Goal: Entertainment & Leisure: Consume media (video, audio)

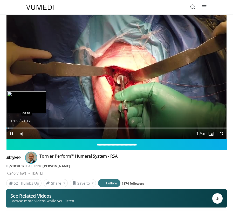
click at [8, 126] on div "Loaded : 3.10% 00:02 00:09" at bounding box center [116, 126] width 220 height 5
click at [10, 127] on div "Loaded : 3.88% 00:21 00:21" at bounding box center [116, 126] width 220 height 5
click at [16, 127] on div "Loaded : 4.65% 00:21 00:55" at bounding box center [116, 126] width 220 height 5
click at [21, 127] on div "Loaded : 7.76% 00:57 01:22" at bounding box center [116, 126] width 220 height 5
click at [30, 128] on div "Progress Bar" at bounding box center [30, 127] width 1 height 1
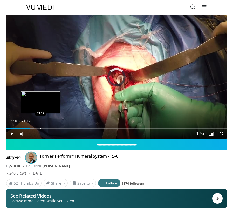
click at [40, 128] on div "Progress Bar" at bounding box center [40, 127] width 1 height 1
click at [43, 128] on div "Progress Bar" at bounding box center [43, 127] width 1 height 1
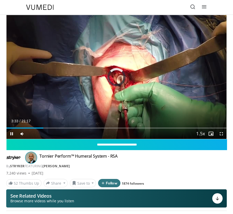
click at [74, 121] on div "Current Time 3:33 / Duration 21:17" at bounding box center [116, 121] width 220 height 5
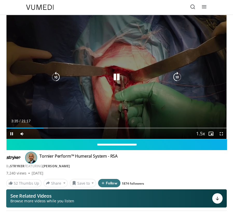
click at [172, 102] on div "10 seconds Tap to unmute" at bounding box center [116, 77] width 220 height 124
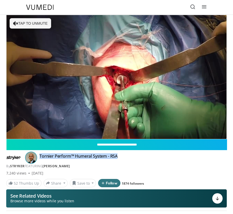
drag, startPoint x: 39, startPoint y: 156, endPoint x: 121, endPoint y: 155, distance: 81.5
click at [121, 155] on div "Tornier Perform™ Humeral System - RSA By Stryker FEATURING George Athwal" at bounding box center [117, 157] width 157 height 8
copy h4 "Tornier Perform™ Humeral System - RSA"
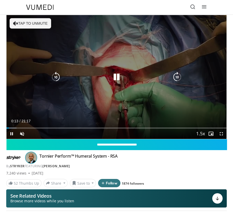
click at [142, 47] on div "10 seconds Tap to unmute" at bounding box center [116, 77] width 220 height 124
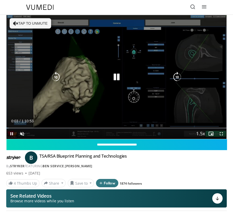
click at [109, 89] on div "10 seconds Tap to unmute" at bounding box center [116, 77] width 220 height 124
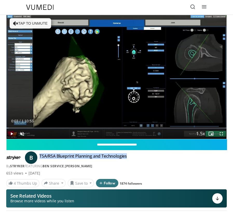
drag, startPoint x: 40, startPoint y: 157, endPoint x: 127, endPoint y: 158, distance: 86.7
click at [127, 158] on h4 "TSA/RSA Blueprint Planning and Technologies" at bounding box center [82, 157] width 87 height 8
copy h4 "TSA/RSA Blueprint Planning and Technologies"
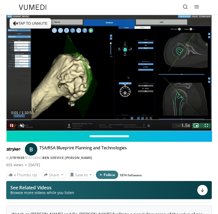
click at [96, 128] on div "Current Time 0:01 / Duration 1:10:53 Pause Skip Backward Skip Forward Unmute Lo…" at bounding box center [108, 125] width 205 height 10
click at [23, 125] on span "Video Player" at bounding box center [22, 125] width 10 height 10
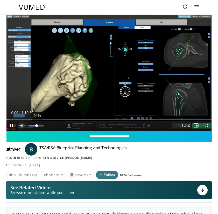
click at [37, 125] on div "Volume Level" at bounding box center [33, 126] width 8 height 2
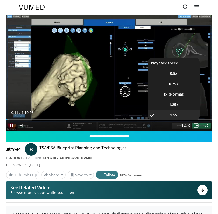
click at [182, 126] on span "Video Player" at bounding box center [185, 125] width 7 height 10
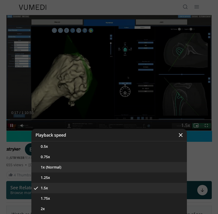
click at [121, 168] on button "1x (Normal)" at bounding box center [109, 167] width 156 height 10
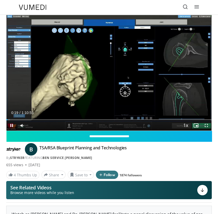
click at [127, 127] on div "Current Time 0:19 / Duration 1:10:53 Pause Skip Backward Skip Forward Mute 100%…" at bounding box center [108, 125] width 205 height 10
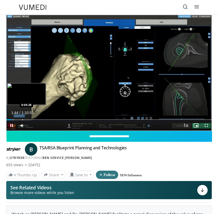
click at [22, 118] on div "80 seconds Tap to unmute" at bounding box center [108, 72] width 205 height 115
click at [23, 118] on div "Loaded : 3.96% 0:05:38 0:05:38" at bounding box center [108, 117] width 205 height 5
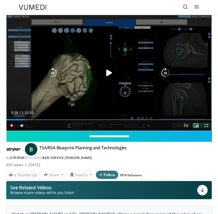
click at [108, 71] on icon "Video Player" at bounding box center [109, 73] width 10 height 10
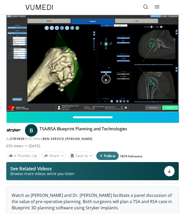
click at [159, 128] on div "TSA/RSA Blueprint Planning and Technologies By Stryker FEATURING Ben Service , …" at bounding box center [100, 130] width 122 height 8
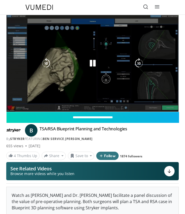
click at [118, 68] on div "Video Player" at bounding box center [92, 63] width 103 height 10
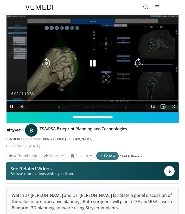
click at [92, 65] on icon "Video Player" at bounding box center [92, 63] width 10 height 10
click at [89, 64] on icon "Video Player" at bounding box center [92, 63] width 10 height 10
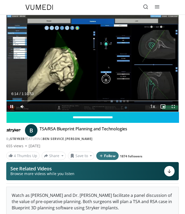
click at [87, 107] on div "Current Time 6:14 / Duration 1:10:53 Pause Skip Backward Skip Forward Mute 0% L…" at bounding box center [92, 106] width 172 height 10
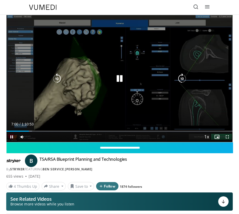
click at [119, 76] on icon "Video Player" at bounding box center [119, 78] width 10 height 10
click at [129, 80] on div "Video Player" at bounding box center [119, 78] width 135 height 10
click at [124, 80] on icon "Video Player" at bounding box center [119, 78] width 10 height 10
click at [120, 76] on icon "Video Player" at bounding box center [119, 78] width 10 height 10
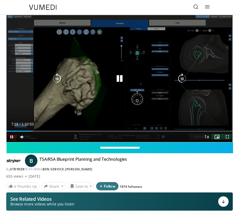
click at [118, 81] on icon "Video Player" at bounding box center [119, 78] width 10 height 10
click at [119, 79] on icon "Video Player" at bounding box center [119, 78] width 10 height 10
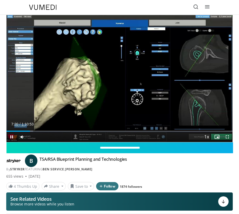
click at [116, 137] on div "Current Time 7:20 / Duration 1:10:53 Pause Skip Backward Skip Forward Mute 0% L…" at bounding box center [119, 137] width 226 height 10
click at [125, 138] on div "Current Time 7:26 / Duration 1:10:53 Pause Skip Backward Skip Forward Mute 0% L…" at bounding box center [119, 137] width 226 height 10
click at [120, 140] on div "Current Time 7:35 / Duration 1:10:53 Pause Skip Backward Skip Forward Mute 0% L…" at bounding box center [119, 137] width 226 height 10
click at [218, 139] on span "Video Player" at bounding box center [227, 137] width 10 height 10
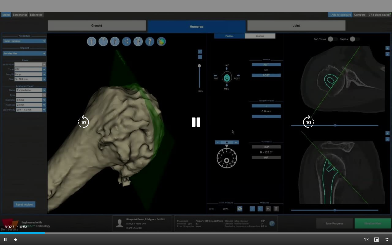
click at [197, 124] on icon "Video Player" at bounding box center [196, 122] width 15 height 15
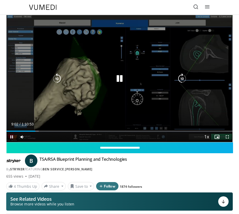
click at [120, 70] on div "20 seconds Tap to unmute" at bounding box center [119, 78] width 226 height 127
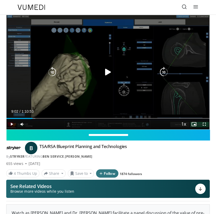
click at [108, 76] on icon "Video Player" at bounding box center [108, 72] width 10 height 10
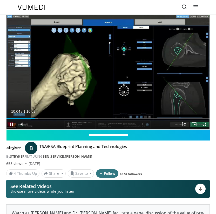
click at [121, 125] on div "Current Time 10:04 / Duration 1:10:53 Pause Skip Backward Skip Forward Mute 0% …" at bounding box center [107, 124] width 203 height 10
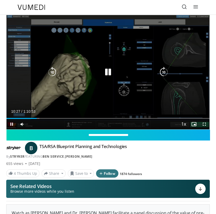
click at [94, 69] on div "Video Player" at bounding box center [108, 72] width 122 height 10
click at [108, 76] on icon "Video Player" at bounding box center [108, 72] width 10 height 10
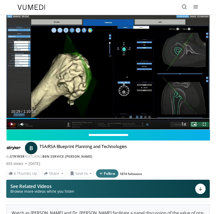
click at [108, 76] on div "20 seconds Tap to unmute" at bounding box center [107, 72] width 203 height 114
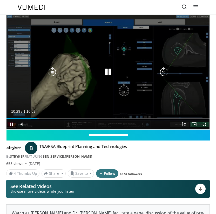
click at [107, 75] on icon "Video Player" at bounding box center [108, 72] width 10 height 10
click at [113, 70] on div "Video Player" at bounding box center [108, 72] width 122 height 10
click at [110, 71] on icon "Video Player" at bounding box center [108, 72] width 10 height 10
click at [106, 70] on icon "Video Player" at bounding box center [108, 72] width 10 height 10
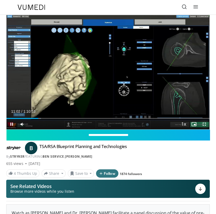
click at [204, 126] on span "Video Player" at bounding box center [204, 124] width 10 height 10
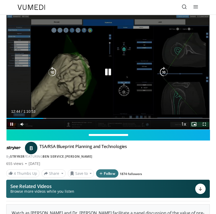
click at [110, 77] on div "20 seconds Tap to unmute" at bounding box center [107, 72] width 203 height 114
click at [104, 71] on icon "Video Player" at bounding box center [108, 72] width 10 height 10
click at [107, 71] on icon "Video Player" at bounding box center [108, 72] width 10 height 10
click at [110, 75] on icon "Video Player" at bounding box center [108, 72] width 10 height 10
click at [70, 74] on div "Video Player" at bounding box center [108, 72] width 122 height 10
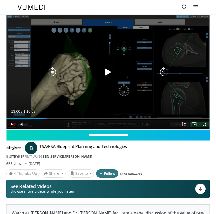
click at [108, 76] on icon "Video Player" at bounding box center [108, 72] width 10 height 10
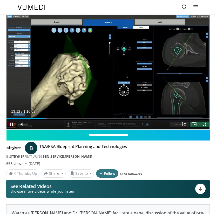
click at [114, 125] on div "Current Time 13:12 / Duration 1:10:53 Pause Skip Backward Skip Forward Mute 0% …" at bounding box center [107, 124] width 203 height 10
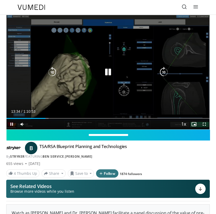
click at [106, 72] on icon "Video Player" at bounding box center [108, 72] width 10 height 10
click at [106, 75] on icon "Video Player" at bounding box center [108, 72] width 10 height 10
click at [107, 75] on icon "Video Player" at bounding box center [108, 72] width 10 height 10
click at [109, 69] on icon "Video Player" at bounding box center [108, 72] width 10 height 10
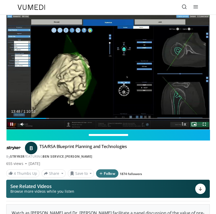
click at [81, 125] on div "Current Time 13:48 / Duration 1:10:53 Pause Skip Backward Skip Forward Mute 0% …" at bounding box center [107, 124] width 203 height 10
click at [85, 126] on div "Current Time 14:05 / Duration 1:10:53 Pause Skip Backward Skip Forward Mute 0% …" at bounding box center [107, 124] width 203 height 10
click at [94, 124] on div "Current Time 14:06 / Duration 1:10:53 Pause Skip Backward Skip Forward Mute 0% …" at bounding box center [107, 124] width 203 height 10
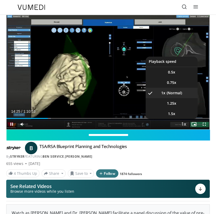
click at [185, 126] on span "Video Player" at bounding box center [183, 124] width 7 height 10
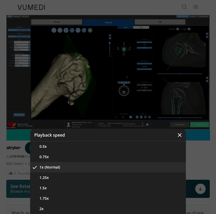
click at [185, 126] on div "Video Player" at bounding box center [108, 107] width 216 height 214
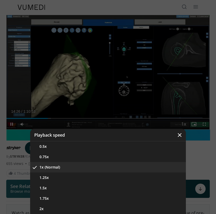
click at [179, 132] on icon "Video Player" at bounding box center [179, 134] width 5 height 5
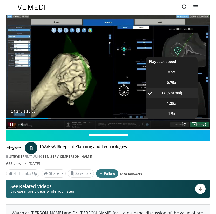
click at [175, 113] on li "1.5x" at bounding box center [172, 113] width 52 height 10
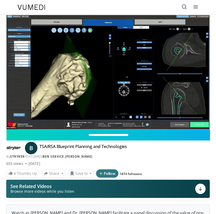
click at [53, 121] on div "10 seconds Tap to unmute" at bounding box center [107, 72] width 203 height 114
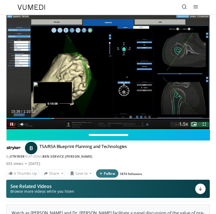
click at [53, 118] on div "Progress Bar" at bounding box center [53, 118] width 1 height 1
click at [54, 118] on div "Progress Bar" at bounding box center [54, 118] width 1 height 1
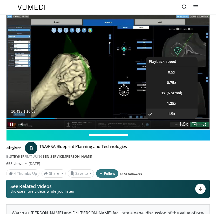
click at [183, 127] on span "Video Player" at bounding box center [183, 124] width 7 height 10
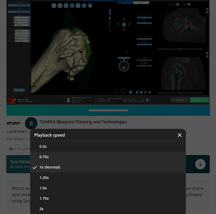
scroll to position [33, 0]
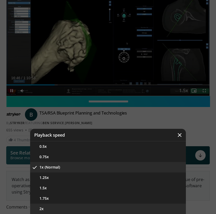
click at [107, 207] on button "2x" at bounding box center [108, 208] width 156 height 10
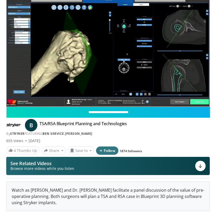
scroll to position [19, 0]
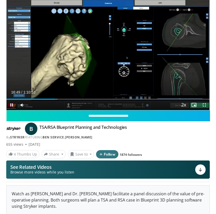
click at [126, 104] on div "Current Time 16:49 / Duration 1:10:53 Pause Skip Backward Skip Forward Mute 0% …" at bounding box center [107, 105] width 203 height 10
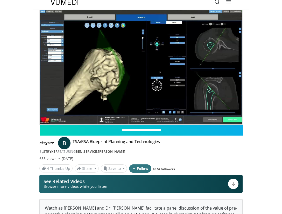
scroll to position [0, 0]
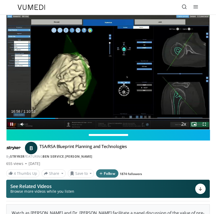
click at [80, 123] on div "Current Time 16:58 / Duration 1:10:53 Pause Skip Backward Skip Forward Mute 0% …" at bounding box center [107, 124] width 203 height 10
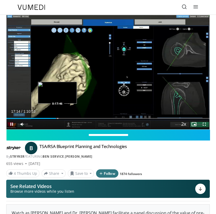
click at [57, 118] on div "Progress Bar" at bounding box center [57, 118] width 1 height 1
click at [58, 119] on div "Progress Bar" at bounding box center [58, 118] width 1 height 1
click at [61, 117] on div "Loaded : 26.59% 0:18:09 0:19:02" at bounding box center [107, 116] width 203 height 5
click at [64, 118] on div "Progress Bar" at bounding box center [64, 118] width 1 height 1
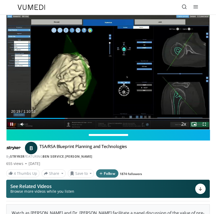
click at [144, 128] on div "Current Time 20:19 / Duration 1:10:53 Pause Skip Backward Skip Forward Mute 0% …" at bounding box center [107, 124] width 203 height 10
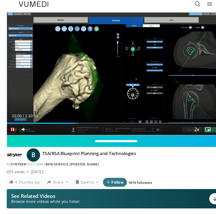
click at [111, 125] on div "Current Time 22:03 / Duration 1:10:53 Pause Skip Backward Skip Forward Mute 0% …" at bounding box center [107, 124] width 203 height 10
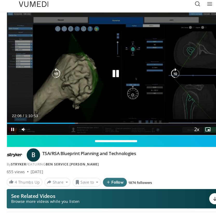
click at [108, 73] on icon "Video Player" at bounding box center [108, 72] width 10 height 10
click at [108, 70] on icon "Video Player" at bounding box center [108, 72] width 10 height 10
click at [106, 71] on icon "Video Player" at bounding box center [108, 72] width 10 height 10
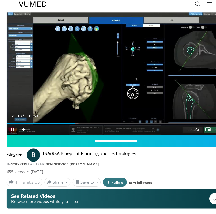
click at [88, 122] on div "Current Time 22:13 / Duration 1:10:53 Pause Skip Backward Skip Forward Mute 0% …" at bounding box center [107, 124] width 203 height 10
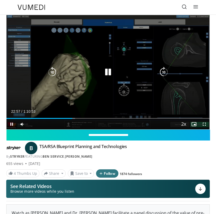
click at [108, 74] on icon "Video Player" at bounding box center [108, 72] width 10 height 10
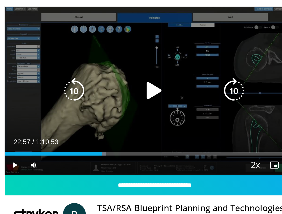
click at [92, 84] on icon "Video Player" at bounding box center [97, 85] width 15 height 15
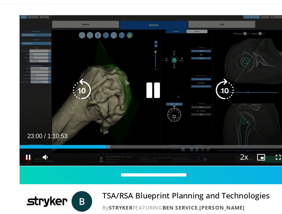
click at [96, 85] on icon "Video Player" at bounding box center [97, 85] width 15 height 15
click at [97, 85] on icon "Video Player" at bounding box center [97, 85] width 15 height 15
click at [100, 89] on icon "Video Player" at bounding box center [97, 85] width 15 height 15
click at [96, 91] on icon "Video Player" at bounding box center [97, 85] width 15 height 15
click at [98, 90] on icon "Video Player" at bounding box center [97, 85] width 15 height 15
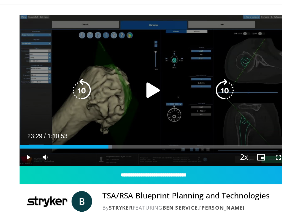
click at [94, 90] on icon "Video Player" at bounding box center [97, 85] width 15 height 15
click at [96, 88] on icon "Video Player" at bounding box center [97, 85] width 15 height 15
click at [93, 86] on icon "Video Player" at bounding box center [97, 85] width 15 height 15
click at [101, 85] on icon "Video Player" at bounding box center [97, 85] width 15 height 15
click at [99, 86] on icon "Video Player" at bounding box center [97, 85] width 15 height 15
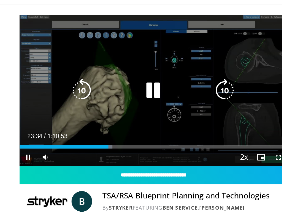
click at [99, 86] on icon "Video Player" at bounding box center [97, 85] width 15 height 15
click at [97, 88] on icon "Video Player" at bounding box center [97, 85] width 15 height 15
click at [97, 90] on icon "Video Player" at bounding box center [97, 85] width 15 height 15
click at [98, 87] on icon "Video Player" at bounding box center [97, 85] width 15 height 15
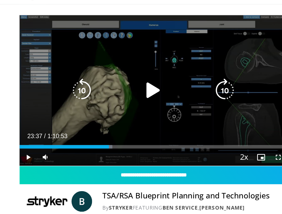
click at [95, 90] on icon "Video Player" at bounding box center [97, 85] width 15 height 15
click at [100, 87] on icon "Video Player" at bounding box center [97, 85] width 15 height 15
click at [99, 83] on icon "Video Player" at bounding box center [97, 85] width 15 height 15
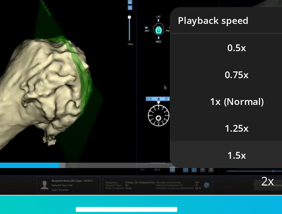
click at [138, 114] on span "1.5x" at bounding box center [140, 115] width 7 height 5
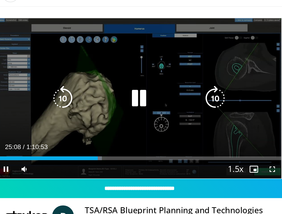
click at [97, 88] on icon "Video Player" at bounding box center [97, 85] width 15 height 15
click at [99, 87] on icon "Video Player" at bounding box center [97, 85] width 15 height 15
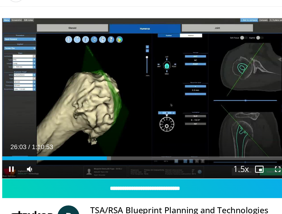
click at [97, 127] on div "Current Time 26:03 / Duration 1:10:53 Pause Skip Backward Skip Forward Mute 0% …" at bounding box center [98, 126] width 162 height 10
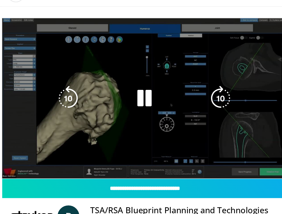
click at [97, 127] on video-js "**********" at bounding box center [98, 85] width 162 height 91
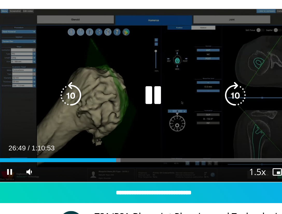
click at [100, 88] on icon "Video Player" at bounding box center [97, 85] width 15 height 15
click at [99, 87] on icon "Video Player" at bounding box center [97, 85] width 15 height 15
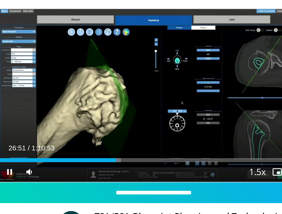
click at [94, 125] on div "Current Time 26:51 / Duration 1:10:53 Pause Skip Backward Skip Forward Mute 0% …" at bounding box center [98, 126] width 162 height 10
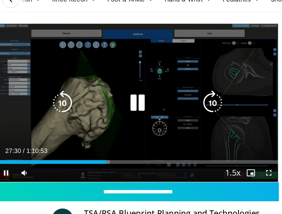
click at [96, 90] on icon "Video Player" at bounding box center [97, 85] width 15 height 15
click at [99, 87] on icon "Video Player" at bounding box center [97, 85] width 15 height 15
click at [96, 85] on icon "Video Player" at bounding box center [97, 85] width 15 height 15
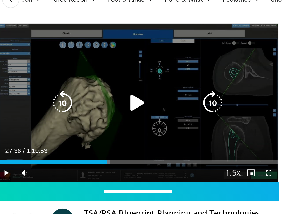
click at [96, 85] on icon "Video Player" at bounding box center [97, 85] width 15 height 15
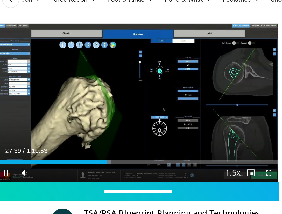
click at [100, 125] on div "Current Time 27:39 / Duration 1:10:53 Pause Skip Backward Skip Forward Mute 0% …" at bounding box center [98, 126] width 162 height 10
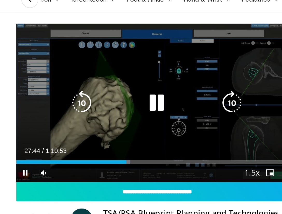
click at [94, 88] on icon "Video Player" at bounding box center [97, 85] width 15 height 15
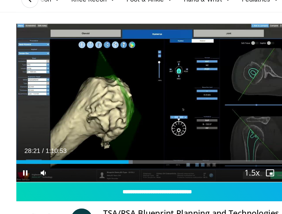
click at [88, 127] on div "Current Time 28:21 / Duration 1:10:53 Pause Skip Backward Skip Forward Mute 0% …" at bounding box center [98, 126] width 162 height 10
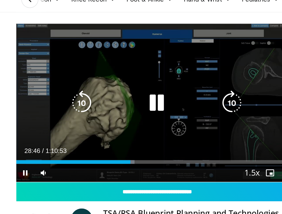
click at [99, 88] on icon "Video Player" at bounding box center [97, 85] width 15 height 15
click at [100, 86] on icon "Video Player" at bounding box center [97, 85] width 15 height 15
click at [105, 81] on icon "Video Player" at bounding box center [97, 85] width 15 height 15
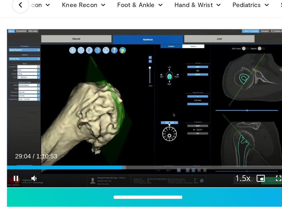
click at [106, 125] on div "Current Time 29:04 / Duration 1:10:53 Pause Skip Backward Skip Forward Mute 0% …" at bounding box center [98, 126] width 162 height 10
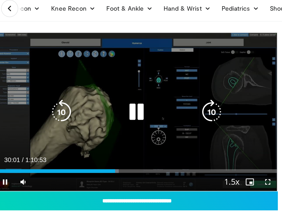
click at [103, 87] on icon "Video Player" at bounding box center [97, 85] width 15 height 15
click at [101, 85] on icon "Video Player" at bounding box center [97, 85] width 15 height 15
click at [131, 71] on div "10 seconds Tap to unmute" at bounding box center [98, 85] width 162 height 91
click at [94, 86] on icon "Video Player" at bounding box center [97, 85] width 15 height 15
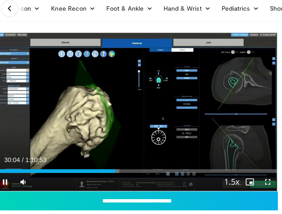
click at [105, 127] on div "Current Time 30:04 / Duration 1:10:53 Pause Skip Backward Skip Forward Mute 0% …" at bounding box center [98, 126] width 162 height 10
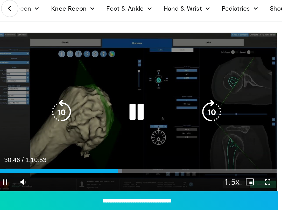
click at [113, 71] on div "10 seconds Tap to unmute" at bounding box center [98, 85] width 162 height 91
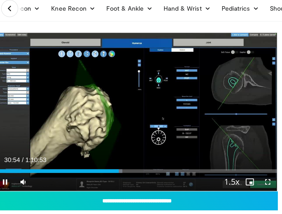
click at [91, 127] on div "Current Time 30:54 / Duration 1:10:53 Pause Skip Backward Skip Forward Mute 0% …" at bounding box center [98, 126] width 162 height 10
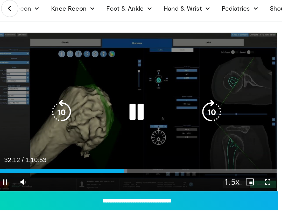
click at [98, 91] on icon "Video Player" at bounding box center [97, 85] width 15 height 15
click at [100, 82] on icon "Video Player" at bounding box center [97, 85] width 15 height 15
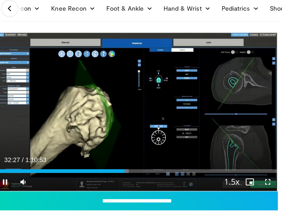
click at [100, 125] on div "Current Time 32:27 / Duration 1:10:53 Pause Skip Backward Skip Forward Mute 0% …" at bounding box center [98, 126] width 162 height 10
click at [95, 126] on div "Current Time 32:59 / Duration 1:10:53 Pause Skip Backward Skip Forward Mute 0% …" at bounding box center [98, 126] width 162 height 10
click at [98, 127] on div "Current Time 33:10 / Duration 1:10:53 Pause Skip Backward Skip Forward Mute 0% …" at bounding box center [98, 126] width 162 height 10
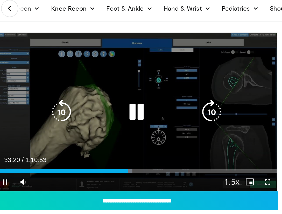
click at [99, 86] on icon "Video Player" at bounding box center [97, 85] width 15 height 15
click at [94, 85] on icon "Video Player" at bounding box center [97, 85] width 15 height 15
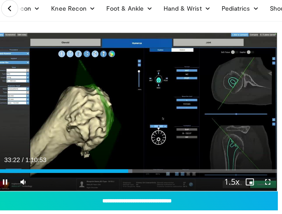
click at [89, 128] on div "Current Time 33:22 / Duration 1:10:53 Pause Skip Backward Skip Forward Mute 0% …" at bounding box center [98, 126] width 162 height 10
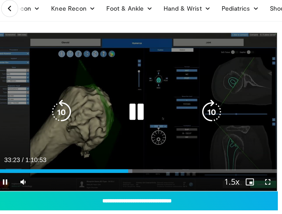
click at [96, 85] on icon "Video Player" at bounding box center [97, 85] width 15 height 15
click at [98, 87] on icon "Video Player" at bounding box center [97, 85] width 15 height 15
click at [95, 94] on div "10 seconds Tap to unmute" at bounding box center [98, 85] width 162 height 91
click at [100, 84] on icon "Video Player" at bounding box center [97, 85] width 15 height 15
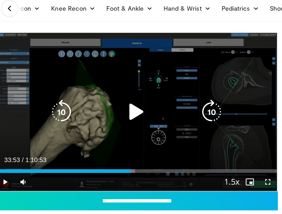
click at [98, 86] on icon "Video Player" at bounding box center [97, 85] width 15 height 15
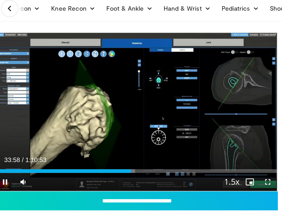
click at [100, 128] on div "Current Time 33:58 / Duration 1:10:53 Pause Skip Backward Skip Forward Mute 0% …" at bounding box center [98, 126] width 162 height 10
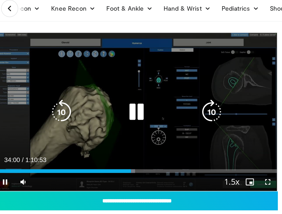
click at [96, 86] on icon "Video Player" at bounding box center [97, 85] width 15 height 15
click at [97, 87] on icon "Video Player" at bounding box center [97, 85] width 15 height 15
click at [99, 87] on icon "Video Player" at bounding box center [97, 85] width 15 height 15
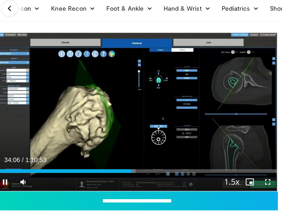
click at [99, 124] on div "Current Time 34:06 / Duration 1:10:53 Pause Skip Backward Skip Forward Mute 0% …" at bounding box center [98, 126] width 162 height 10
click at [96, 126] on div "Current Time 34:14 / Duration 1:10:53 Pause Skip Backward Skip Forward Mute 0% …" at bounding box center [98, 126] width 162 height 10
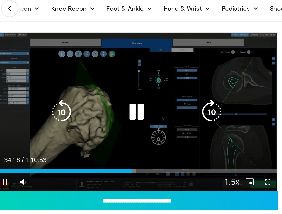
click at [99, 87] on icon "Video Player" at bounding box center [97, 85] width 15 height 15
click at [95, 81] on icon "Video Player" at bounding box center [97, 85] width 15 height 15
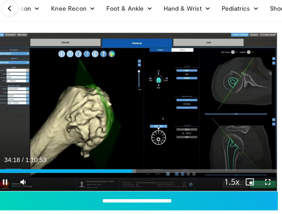
click at [110, 124] on div "Current Time 34:18 / Duration 1:10:53 Pause Skip Backward Skip Forward Mute 0% …" at bounding box center [98, 126] width 162 height 10
click at [93, 126] on div "Current Time 34:27 / Duration 1:10:53 Pause Skip Backward Skip Forward Mute 0% …" at bounding box center [98, 126] width 162 height 10
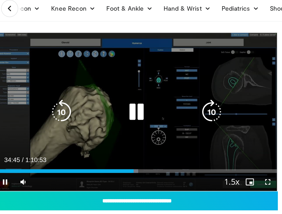
click at [95, 87] on icon "Video Player" at bounding box center [97, 85] width 15 height 15
click at [97, 89] on icon "Video Player" at bounding box center [97, 85] width 15 height 15
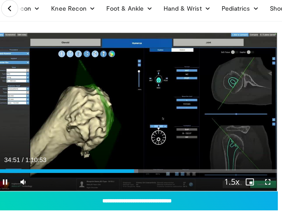
click at [111, 128] on div "Current Time 34:51 / Duration 1:10:53 Pause Skip Backward Skip Forward Mute 0% …" at bounding box center [98, 126] width 162 height 10
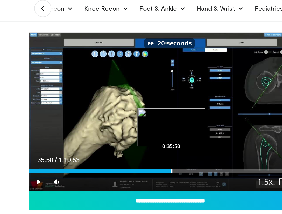
click at [98, 120] on div "Loaded : 51.25% 0:35:50 0:35:50" at bounding box center [98, 120] width 162 height 2
click at [100, 120] on div "Progress Bar" at bounding box center [100, 120] width 1 height 2
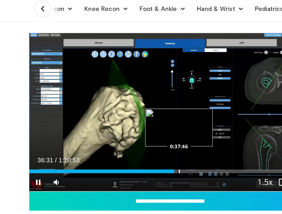
click at [103, 119] on div "Progress Bar" at bounding box center [103, 120] width 1 height 2
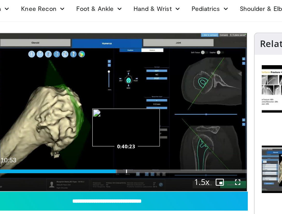
click at [109, 118] on div "Loaded : 53.84% 0:37:47 0:40:23" at bounding box center [98, 118] width 162 height 5
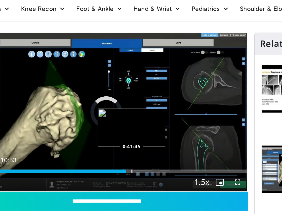
click at [112, 119] on div "Progress Bar" at bounding box center [112, 120] width 1 height 2
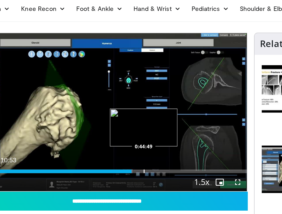
click at [119, 119] on div "Progress Bar" at bounding box center [119, 120] width 1 height 2
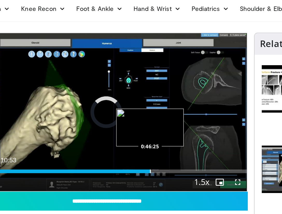
click at [123, 119] on div "Progress Bar" at bounding box center [123, 120] width 1 height 2
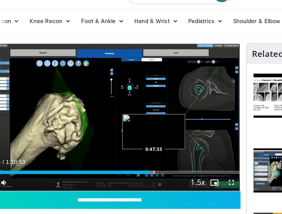
click at [125, 119] on div "Progress Bar" at bounding box center [125, 120] width 1 height 2
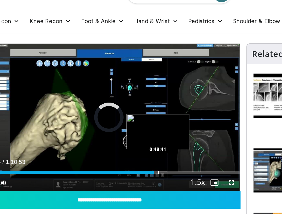
click at [128, 119] on div "Progress Bar" at bounding box center [128, 120] width 1 height 2
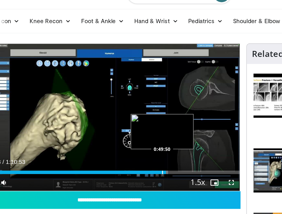
click at [131, 119] on div "Progress Bar" at bounding box center [131, 120] width 1 height 2
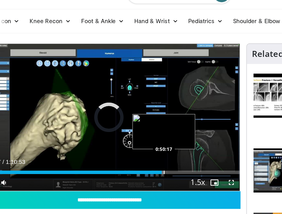
click at [132, 120] on div "Progress Bar" at bounding box center [132, 120] width 1 height 2
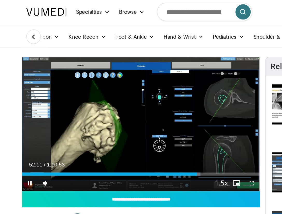
click at [91, 126] on div "Current Time 52:11 / Duration 1:10:53 Pause Skip Backward Skip Forward Mute 0% …" at bounding box center [98, 126] width 162 height 10
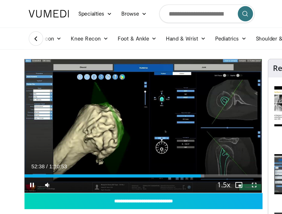
click at [107, 111] on div "Current Time 52:38 / Duration 1:10:53" at bounding box center [98, 113] width 162 height 5
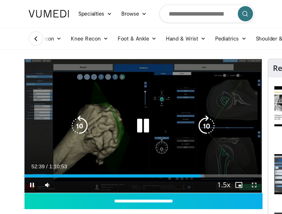
click at [97, 88] on icon "Video Player" at bounding box center [97, 85] width 15 height 15
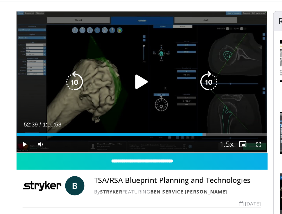
click at [100, 86] on icon "Video Player" at bounding box center [97, 85] width 15 height 15
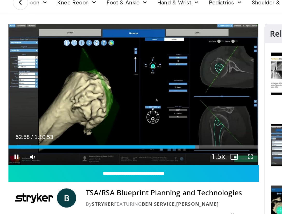
click at [101, 125] on div "Current Time 52:58 / Duration 1:10:53 Pause Skip Backward Skip Forward Mute 0% …" at bounding box center [98, 126] width 162 height 10
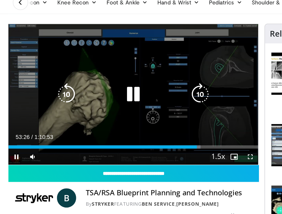
click at [100, 87] on icon "Video Player" at bounding box center [97, 85] width 15 height 15
click at [99, 86] on icon "Video Player" at bounding box center [97, 85] width 15 height 15
click at [98, 85] on icon "Video Player" at bounding box center [97, 85] width 15 height 15
click at [99, 84] on icon "Video Player" at bounding box center [97, 85] width 15 height 15
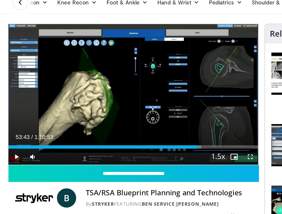
click at [99, 84] on div "20 seconds Tap to unmute" at bounding box center [98, 85] width 162 height 91
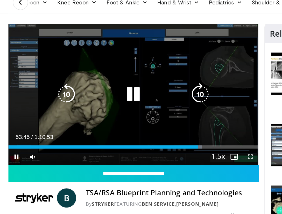
click at [100, 84] on icon "Video Player" at bounding box center [97, 85] width 15 height 15
click at [93, 90] on icon "Video Player" at bounding box center [97, 85] width 15 height 15
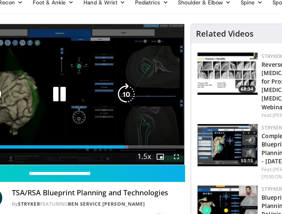
click at [103, 84] on icon "Video Player" at bounding box center [97, 85] width 15 height 15
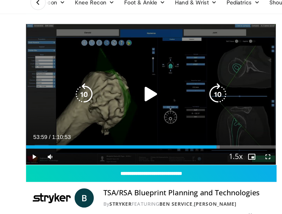
click at [100, 89] on icon "Video Player" at bounding box center [97, 85] width 15 height 15
click at [99, 89] on icon "Video Player" at bounding box center [97, 85] width 15 height 15
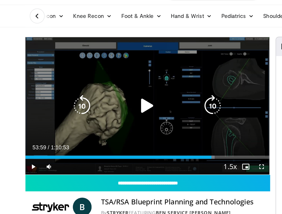
click at [99, 85] on icon "Video Player" at bounding box center [97, 85] width 15 height 15
click at [92, 84] on icon "Video Player" at bounding box center [97, 85] width 15 height 15
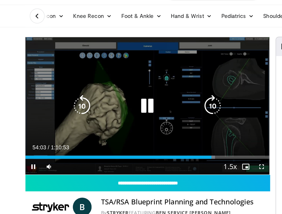
click at [96, 84] on icon "Video Player" at bounding box center [97, 85] width 15 height 15
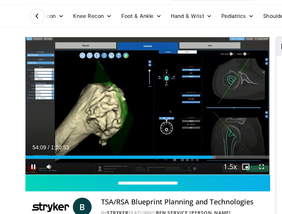
click at [113, 125] on div "Current Time 54:09 / Duration 1:10:53 Pause Skip Backward Skip Forward Mute 0% …" at bounding box center [98, 126] width 162 height 10
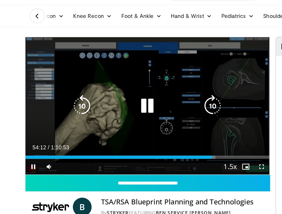
click at [102, 87] on icon "Video Player" at bounding box center [97, 85] width 15 height 15
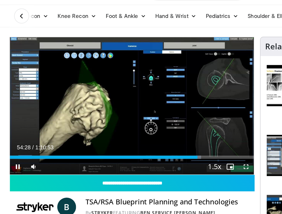
click at [98, 128] on div "Current Time 54:28 / Duration 1:10:53 Pause Skip Backward Skip Forward Mute 0% …" at bounding box center [98, 126] width 162 height 10
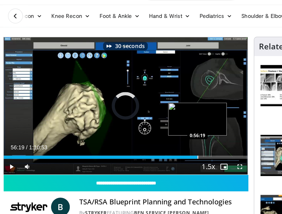
click at [145, 120] on div "Progress Bar" at bounding box center [145, 120] width 1 height 2
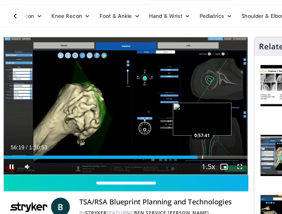
click at [148, 120] on div "Progress Bar" at bounding box center [148, 120] width 1 height 2
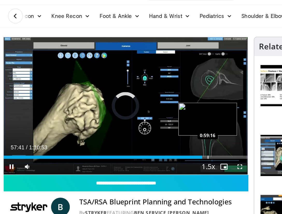
click at [153, 120] on div "Progress Bar" at bounding box center [152, 120] width 1 height 2
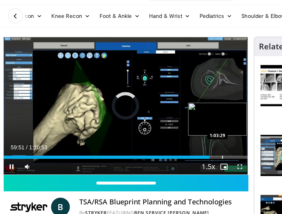
click at [162, 120] on div "Progress Bar" at bounding box center [162, 120] width 1 height 2
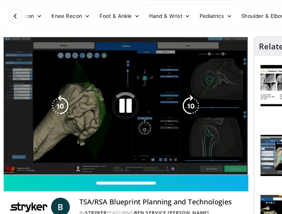
click at [166, 120] on video-js "**********" at bounding box center [98, 85] width 162 height 91
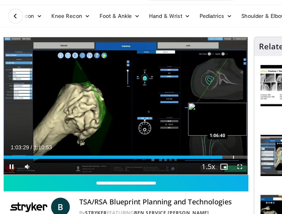
click at [169, 120] on div "Progress Bar" at bounding box center [169, 120] width 1 height 2
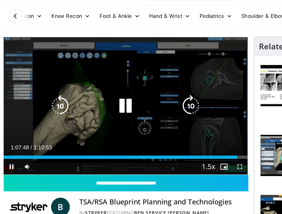
click at [90, 85] on div "Video Player" at bounding box center [97, 85] width 97 height 10
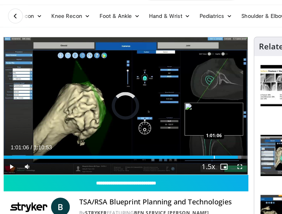
click at [156, 118] on div "Loaded : 97.49% 1:08:02 1:01:06" at bounding box center [98, 118] width 162 height 5
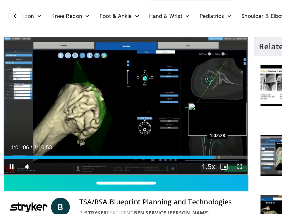
click at [160, 119] on div "Progress Bar" at bounding box center [159, 120] width 1 height 2
click at [166, 119] on div "Progress Bar" at bounding box center [166, 120] width 1 height 2
click at [162, 119] on div "Progress Bar" at bounding box center [162, 120] width 1 height 2
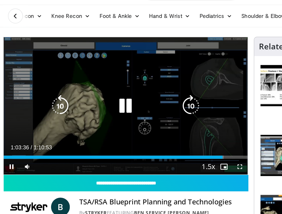
click at [98, 86] on icon "Video Player" at bounding box center [97, 85] width 15 height 15
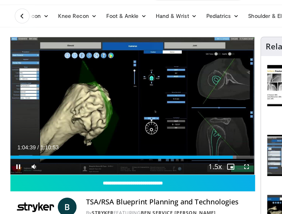
click at [113, 124] on div "Current Time 1:04:39 / Duration 1:10:53 Pause Skip Backward Skip Forward Mute 0…" at bounding box center [98, 126] width 162 height 10
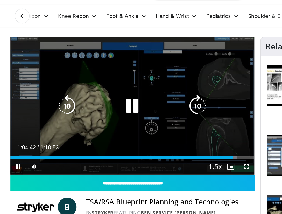
click at [101, 91] on icon "Video Player" at bounding box center [97, 85] width 15 height 15
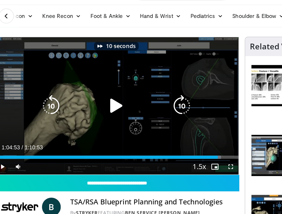
click at [99, 89] on icon "Video Player" at bounding box center [97, 85] width 15 height 15
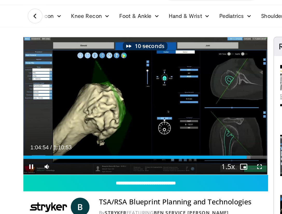
click at [94, 127] on div "Current Time 1:04:54 / Duration 1:10:53 Pause Skip Backward Skip Forward Mute 0…" at bounding box center [98, 126] width 162 height 10
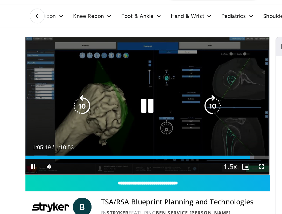
click at [100, 86] on icon "Video Player" at bounding box center [97, 85] width 15 height 15
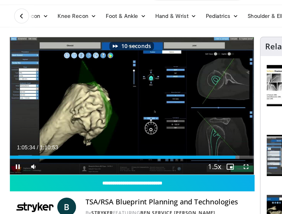
click at [96, 126] on div "Current Time 1:05:34 / Duration 1:10:53 Pause Skip Backward Skip Forward Mute 0…" at bounding box center [98, 126] width 162 height 10
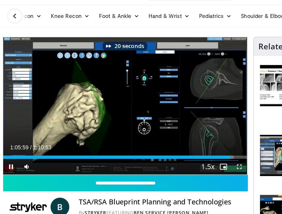
click at [94, 124] on div "Current Time 1:05:59 / Duration 1:10:53 Pause Skip Backward Skip Forward Mute 0…" at bounding box center [98, 126] width 162 height 10
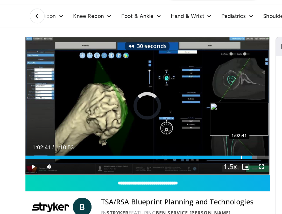
click at [160, 119] on div "Progress Bar" at bounding box center [160, 120] width 1 height 2
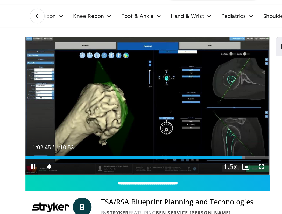
click at [124, 126] on div "Current Time 1:02:45 / Duration 1:10:53 Pause Skip Backward Skip Forward Mute 0…" at bounding box center [98, 126] width 162 height 10
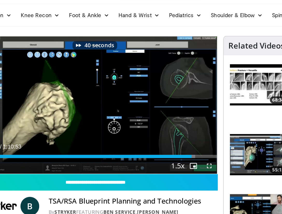
click at [136, 125] on div "Current Time 1:03:28 / Duration 1:10:53 Pause Skip Backward Skip Forward Mute 0…" at bounding box center [98, 126] width 162 height 10
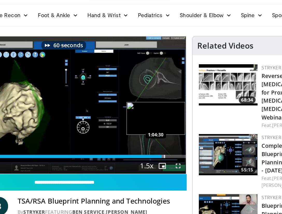
click at [164, 120] on div "Progress Bar" at bounding box center [164, 120] width 1 height 2
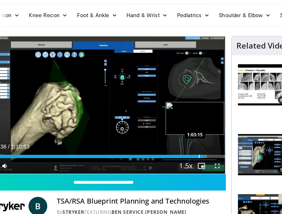
click at [161, 119] on div "Progress Bar" at bounding box center [161, 120] width 1 height 2
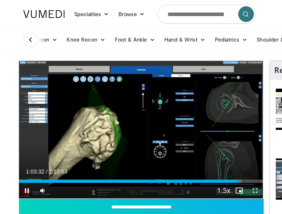
click at [117, 131] on div "Current Time 1:03:32 / Duration 1:10:53 Pause Skip Backward Skip Forward Mute 0…" at bounding box center [98, 126] width 162 height 10
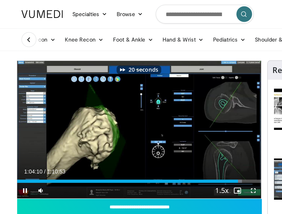
click at [108, 127] on div "Current Time 1:04:10 / Duration 1:10:53 Pause Skip Backward Skip Forward Mute 0…" at bounding box center [98, 126] width 162 height 10
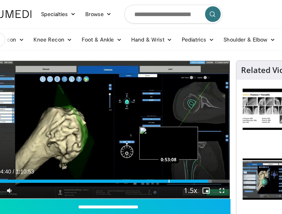
click at [137, 119] on div "Loaded : 92.63% 1:04:40 0:53:08" at bounding box center [98, 120] width 162 height 2
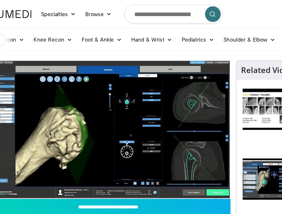
click at [135, 125] on div "20 seconds Tap to unmute" at bounding box center [98, 85] width 162 height 91
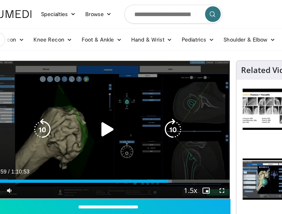
click at [96, 87] on icon "Video Player" at bounding box center [97, 85] width 15 height 15
click at [95, 81] on icon "Video Player" at bounding box center [97, 85] width 15 height 15
